Goal: Check status: Check status

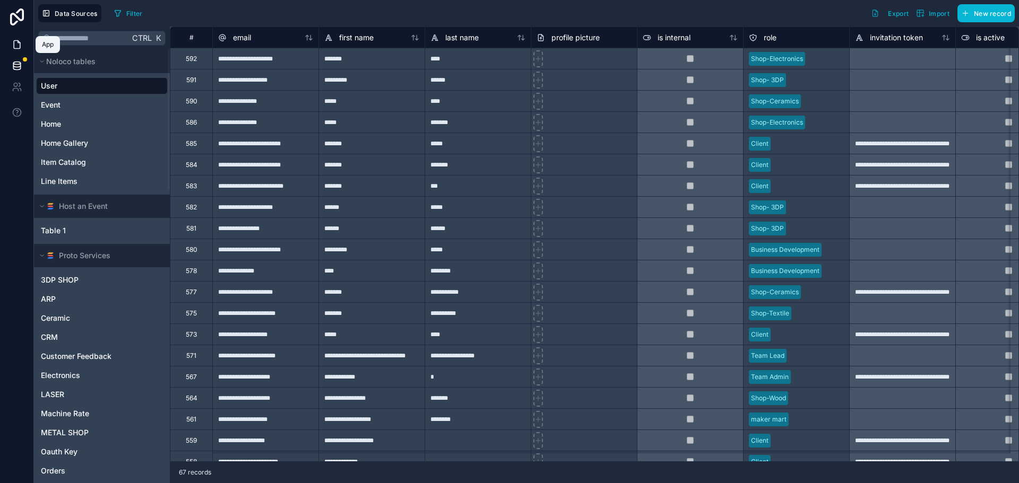
click at [12, 39] on icon at bounding box center [17, 44] width 11 height 11
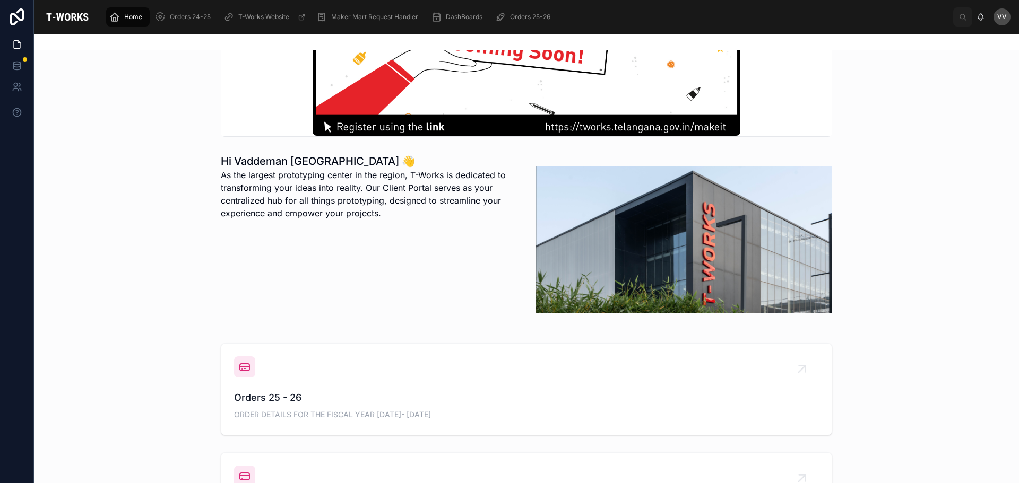
scroll to position [318, 0]
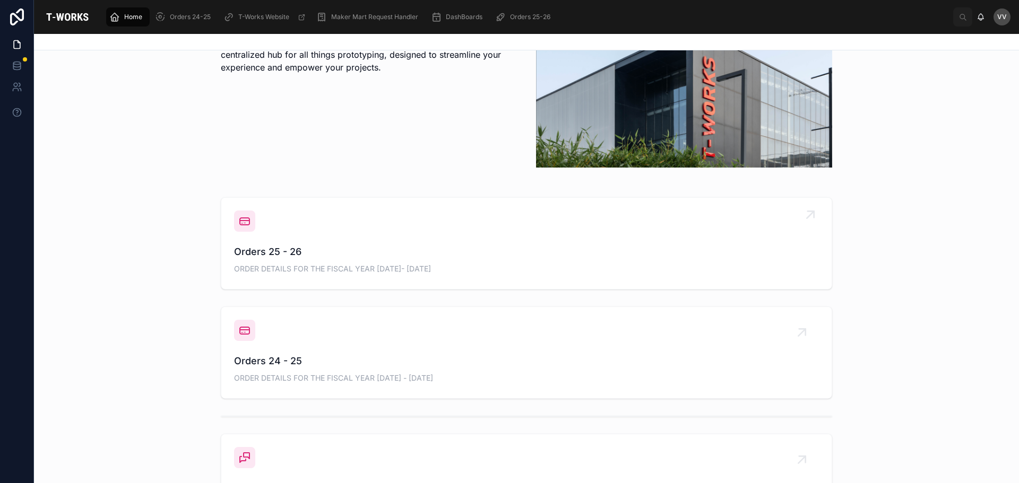
click at [278, 246] on span "Orders 25 - 26" at bounding box center [526, 252] width 585 height 15
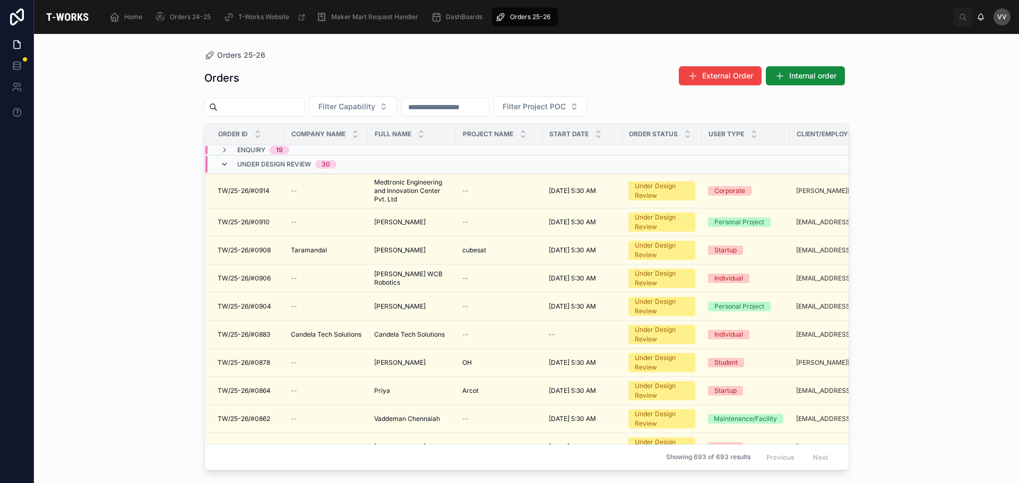
click at [225, 164] on icon at bounding box center [224, 164] width 8 height 8
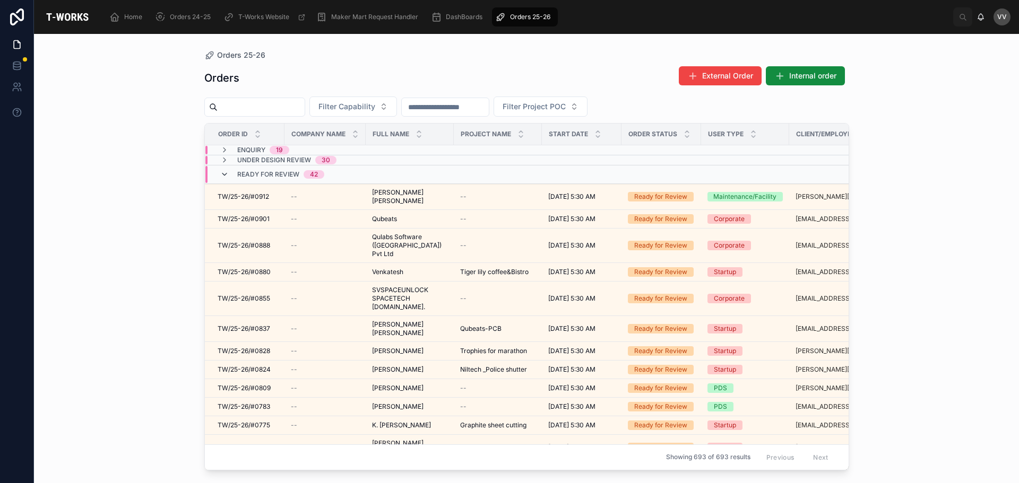
click at [221, 173] on icon at bounding box center [224, 174] width 8 height 8
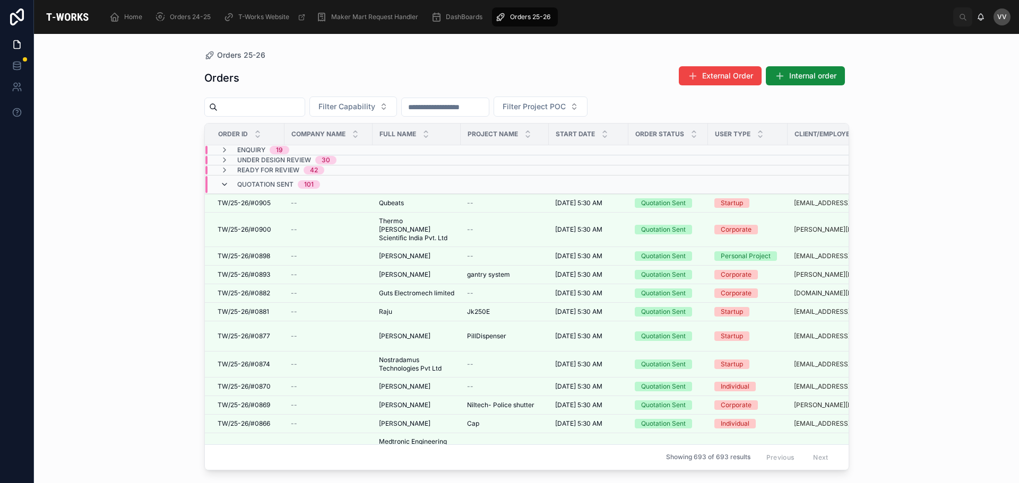
click at [222, 180] on icon at bounding box center [224, 184] width 8 height 8
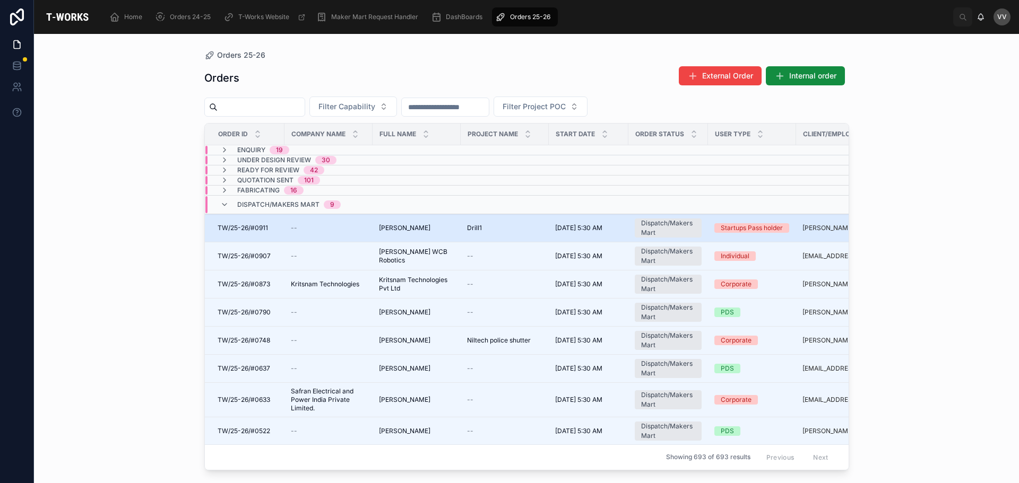
click at [379, 225] on span "[PERSON_NAME]" at bounding box center [404, 228] width 51 height 8
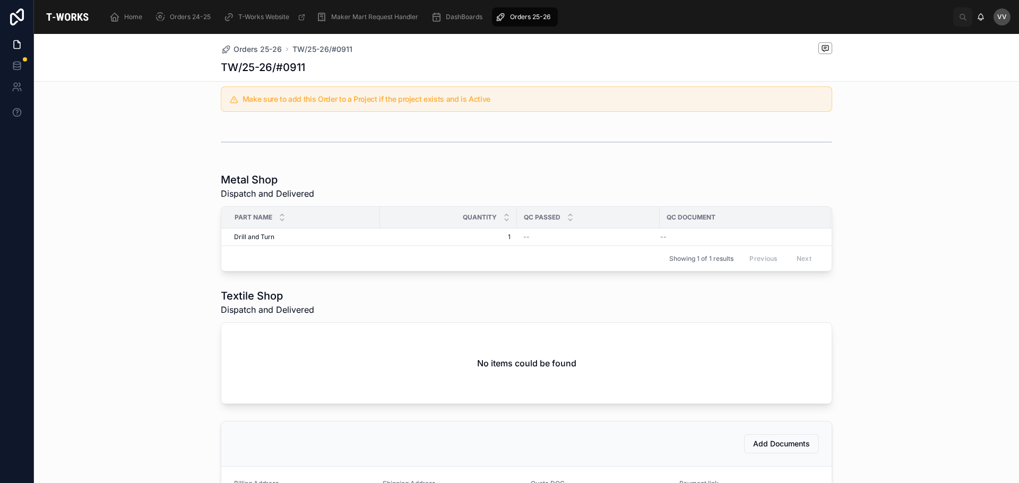
scroll to position [425, 0]
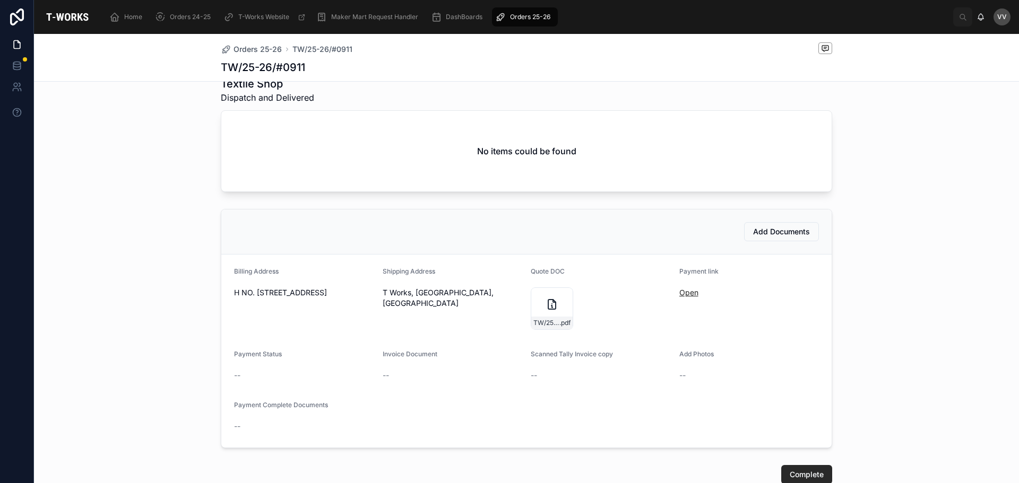
click at [689, 297] on link "Open" at bounding box center [688, 292] width 19 height 9
click at [546, 311] on icon at bounding box center [552, 304] width 13 height 13
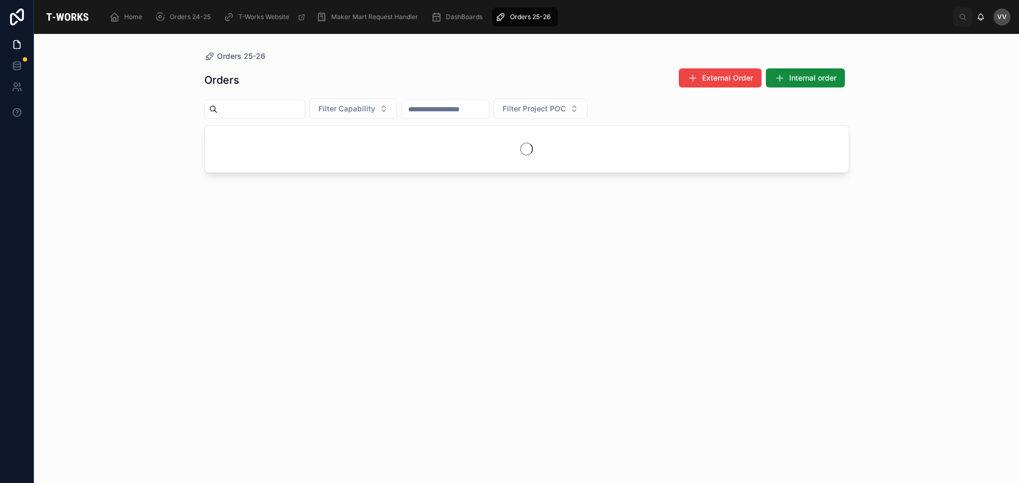
click at [228, 113] on input "text" at bounding box center [261, 109] width 87 height 15
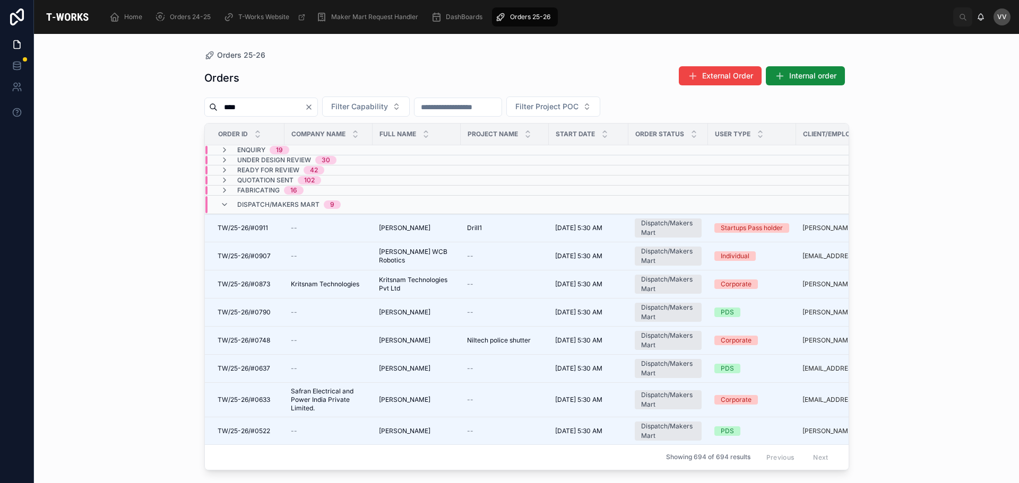
type input "****"
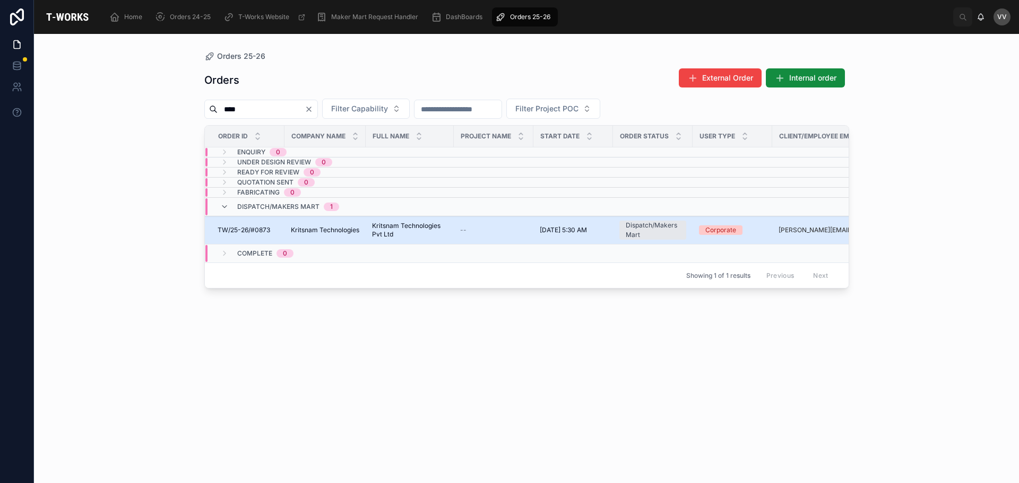
click at [278, 229] on div "TW/25-26/#0873 TW/25-26/#0873" at bounding box center [248, 230] width 60 height 8
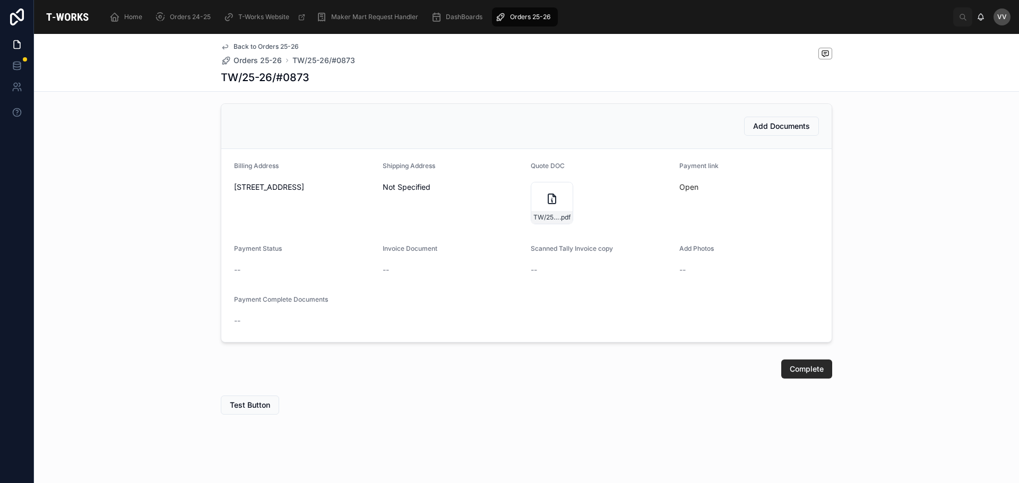
scroll to position [295, 0]
click at [671, 184] on form "Billing Address [STREET_ADDRESS] Shipping Address Not Specified Quote DOC TW/25…" at bounding box center [526, 241] width 610 height 193
click at [674, 184] on form "Billing Address [STREET_ADDRESS] Shipping Address Not Specified Quote DOC TW/25…" at bounding box center [526, 241] width 610 height 193
click at [680, 181] on link "Open" at bounding box center [688, 183] width 19 height 9
